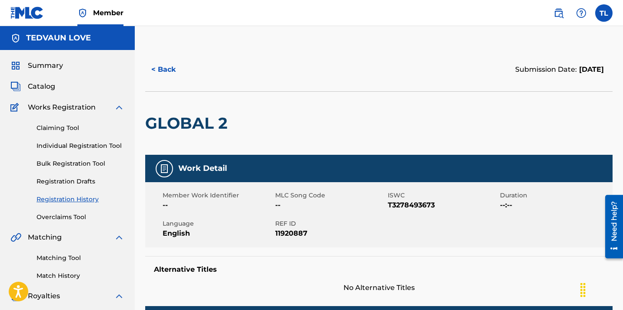
click at [69, 198] on link "Registration History" at bounding box center [81, 199] width 88 height 9
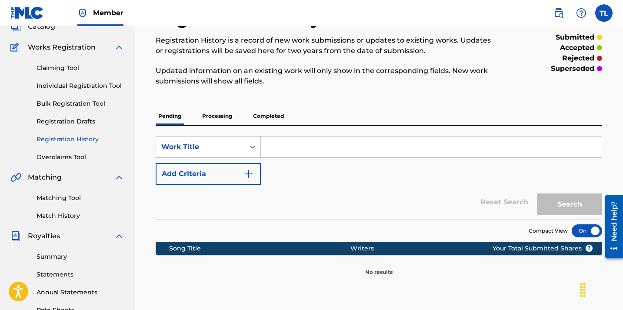
scroll to position [52, 0]
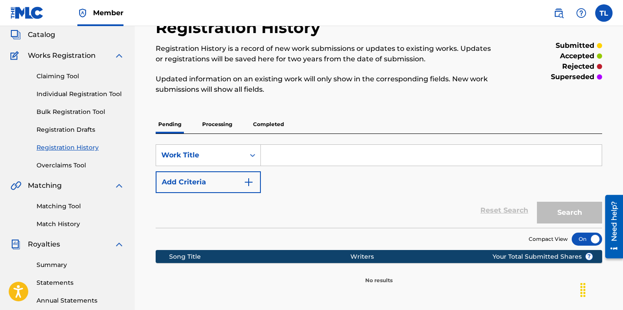
click at [233, 120] on p "Processing" at bounding box center [216, 124] width 35 height 18
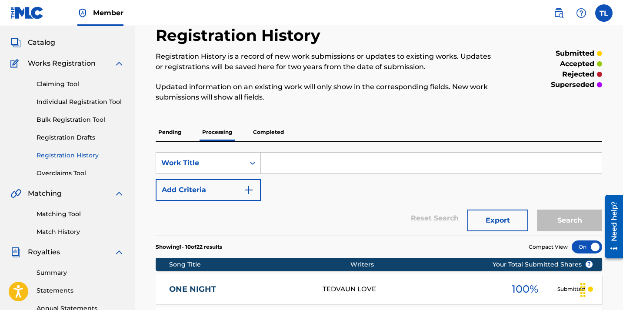
scroll to position [76, 0]
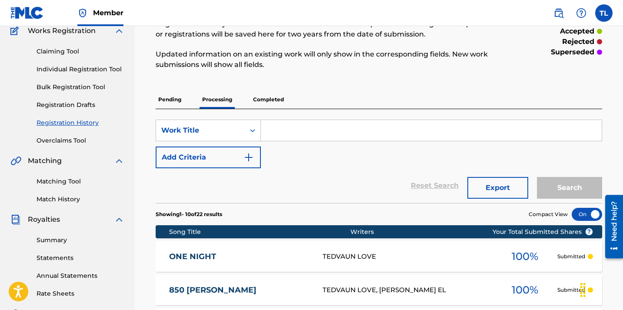
click at [273, 96] on p "Completed" at bounding box center [268, 99] width 36 height 18
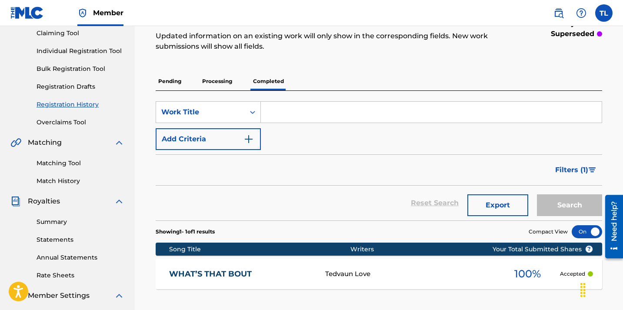
scroll to position [94, 0]
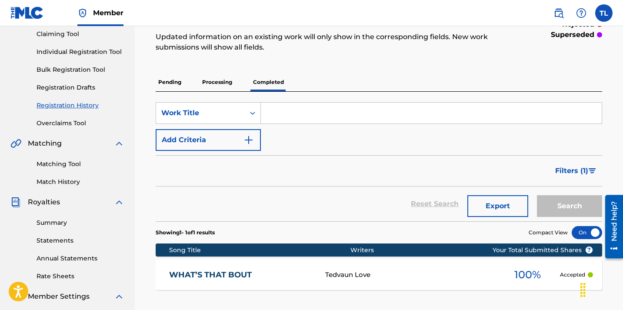
click at [216, 79] on p "Processing" at bounding box center [216, 82] width 35 height 18
